Goal: Find specific page/section: Find specific page/section

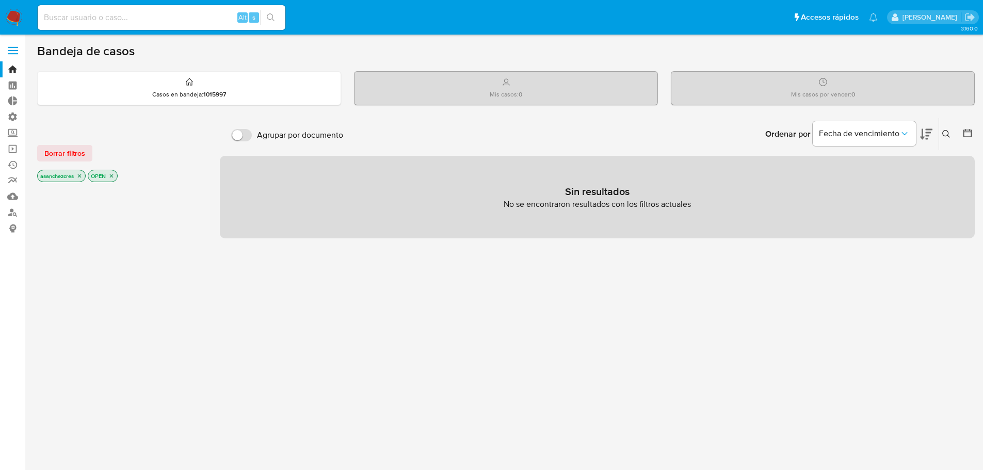
click at [83, 175] on icon "close-filter" at bounding box center [79, 176] width 6 height 6
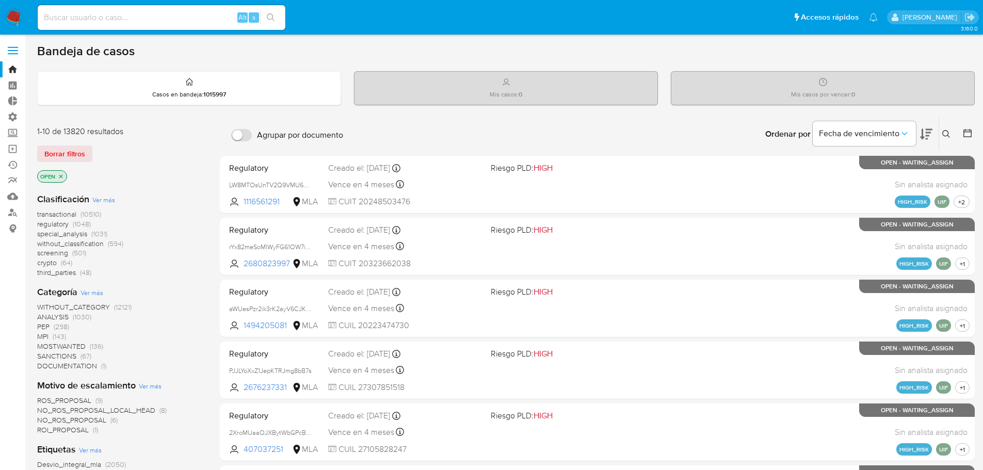
click at [61, 175] on icon "close-filter" at bounding box center [61, 176] width 6 height 6
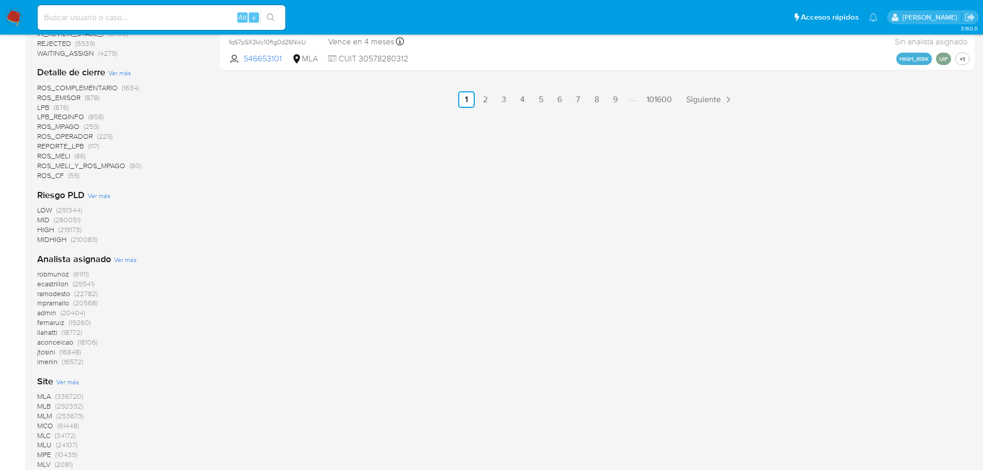
scroll to position [814, 0]
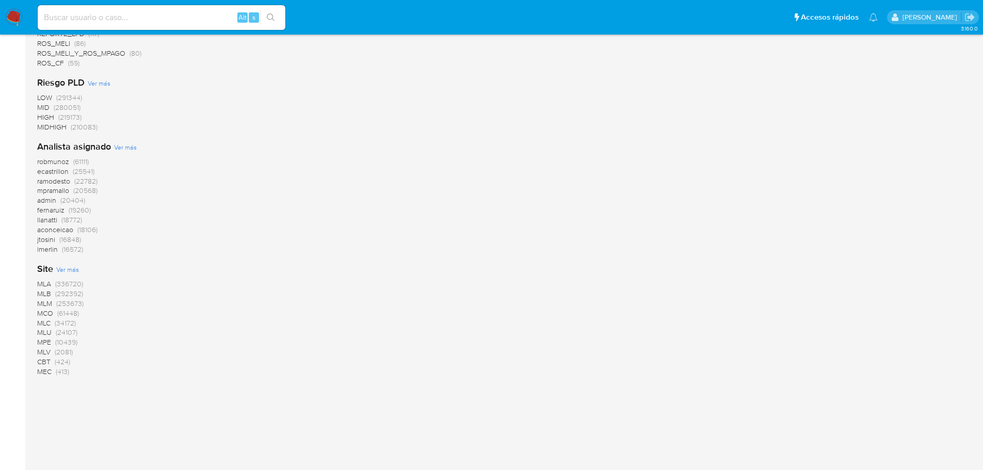
click at [43, 360] on span "CBT" at bounding box center [43, 362] width 13 height 10
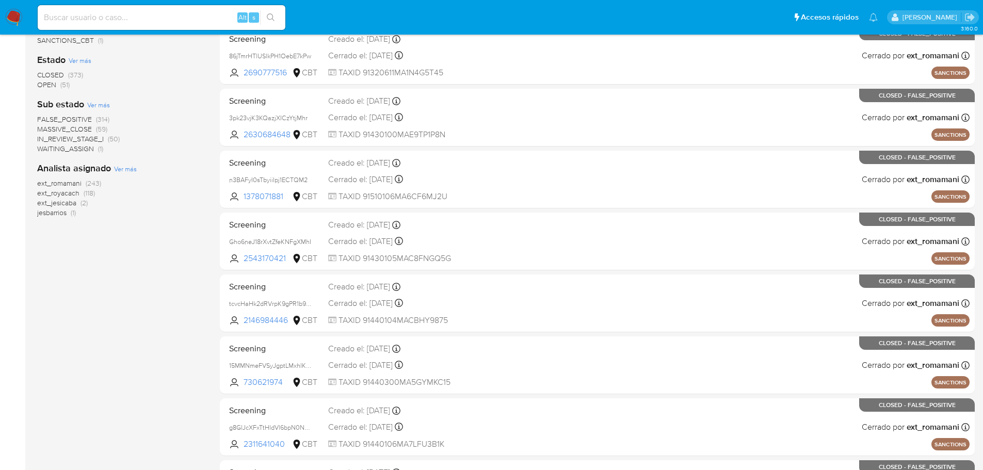
scroll to position [73, 0]
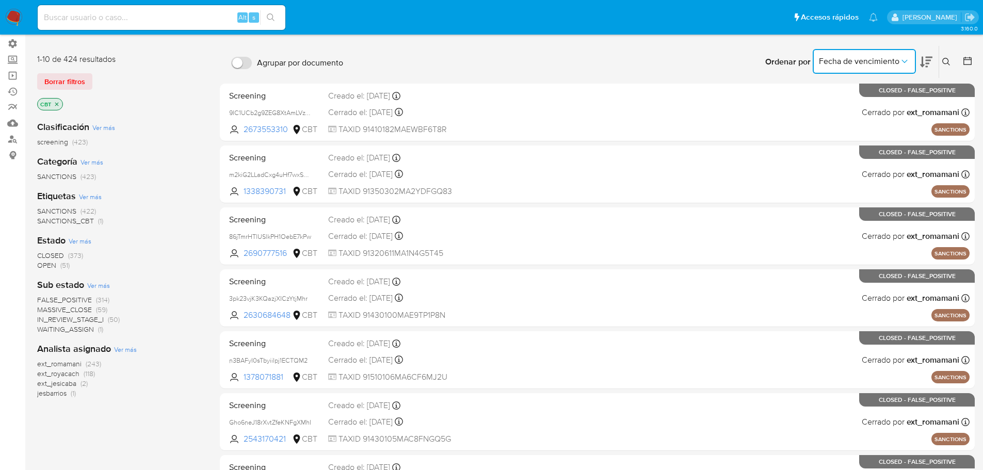
click at [910, 57] on button "Fecha de vencimiento" at bounding box center [864, 61] width 103 height 25
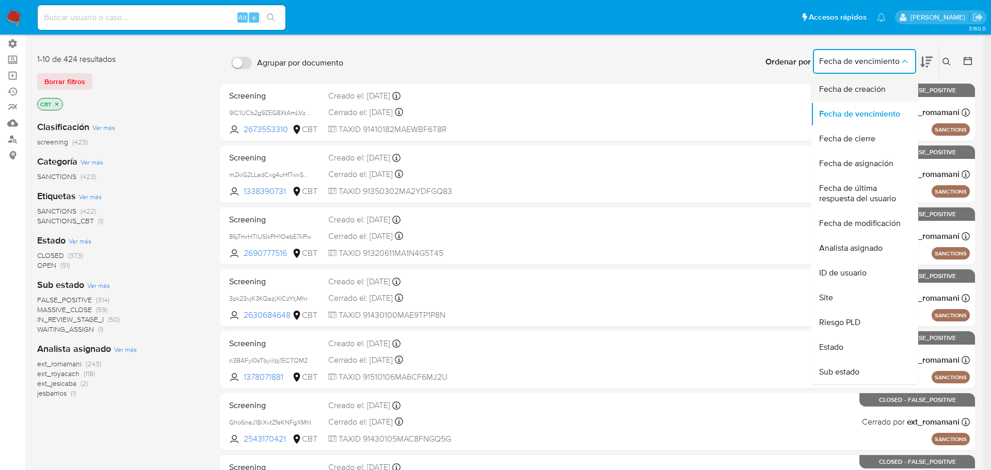
click at [889, 90] on div "Fecha de creación" at bounding box center [861, 89] width 85 height 25
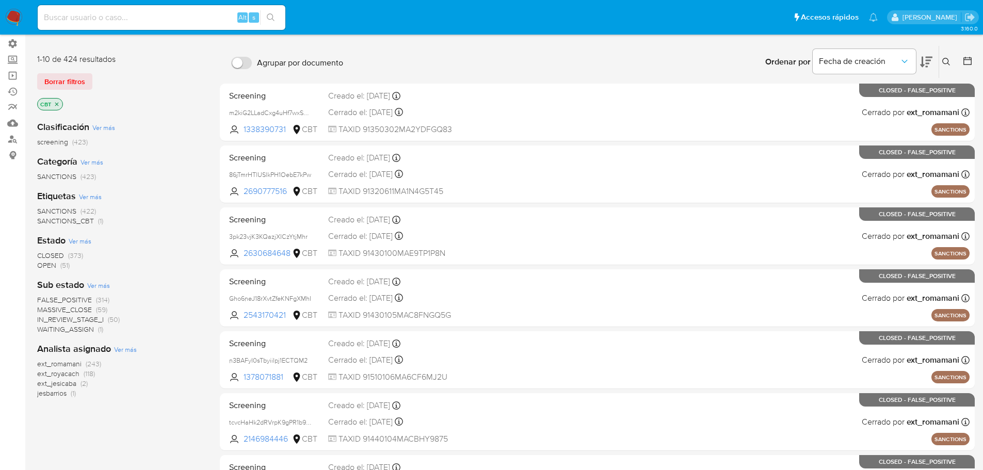
click at [924, 57] on icon at bounding box center [926, 62] width 12 height 12
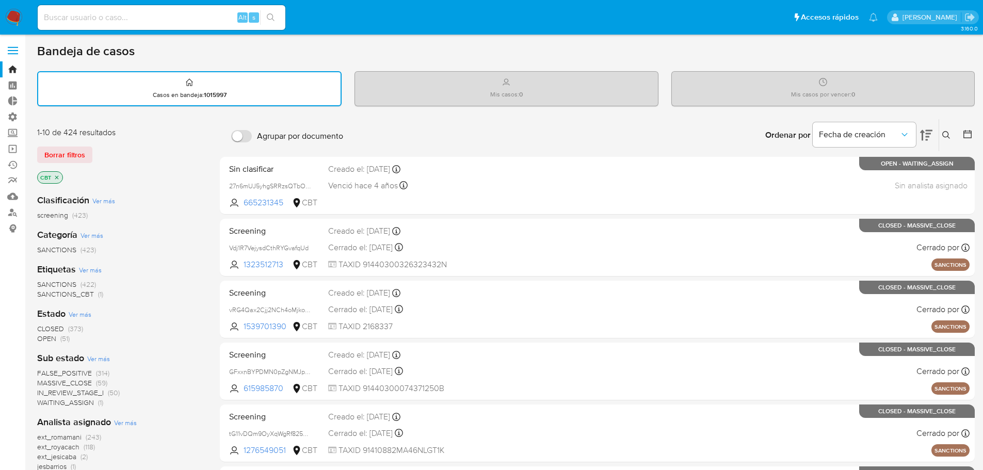
click at [13, 50] on span at bounding box center [13, 51] width 10 height 2
click at [0, 0] on input "checkbox" at bounding box center [0, 0] width 0 height 0
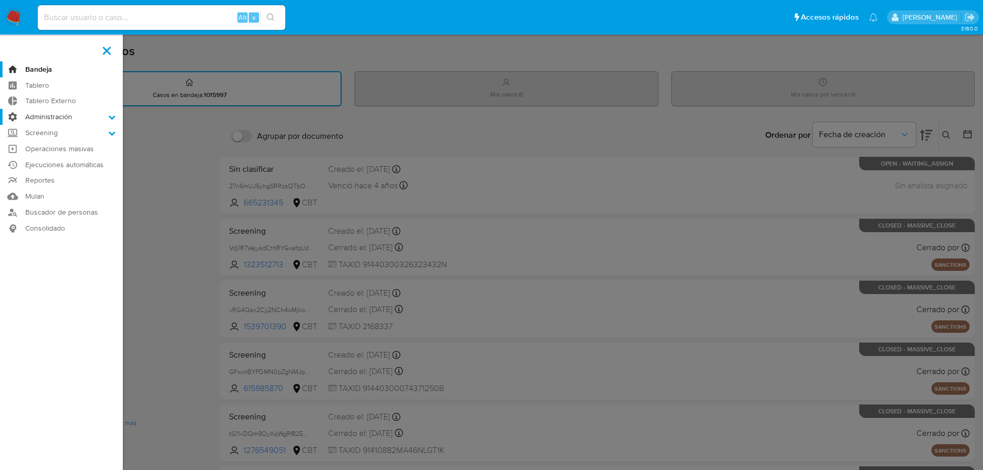
click at [59, 121] on label "Administración" at bounding box center [61, 117] width 123 height 16
click at [0, 0] on input "Administración" at bounding box center [0, 0] width 0 height 0
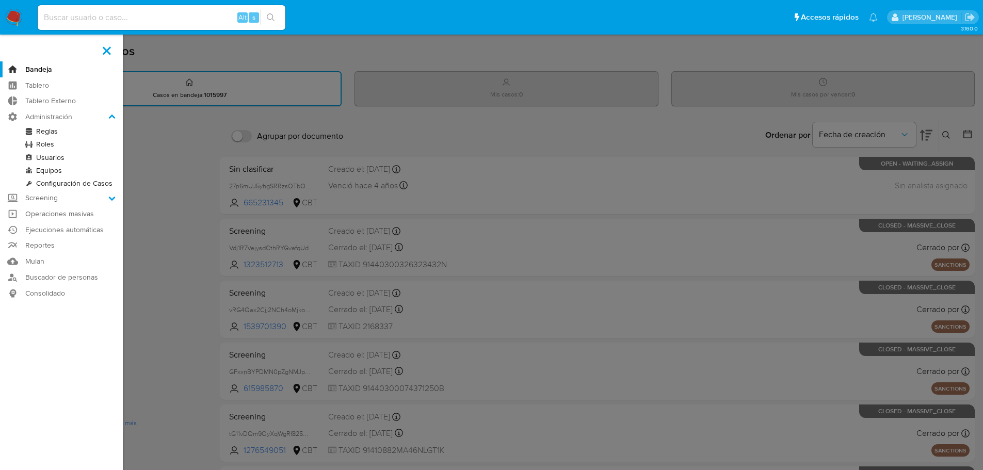
click at [47, 145] on link "Roles" at bounding box center [61, 144] width 123 height 13
